Goal: Information Seeking & Learning: Learn about a topic

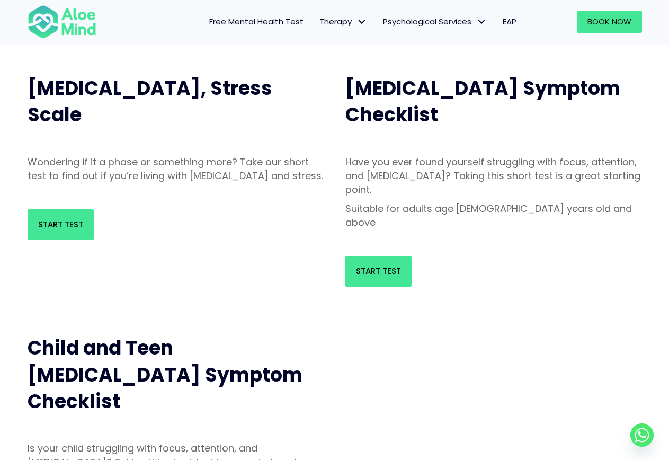
scroll to position [106, 0]
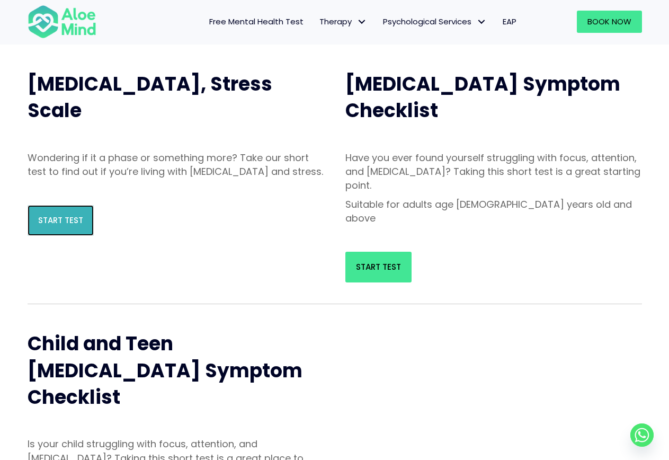
click at [62, 226] on span "Start Test" at bounding box center [60, 219] width 45 height 11
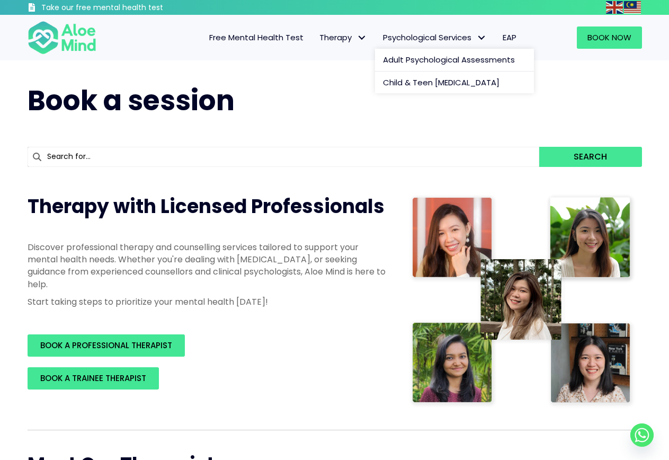
click at [477, 39] on span "Psychological Services: submenu" at bounding box center [481, 37] width 15 height 15
